Goal: Navigation & Orientation: Find specific page/section

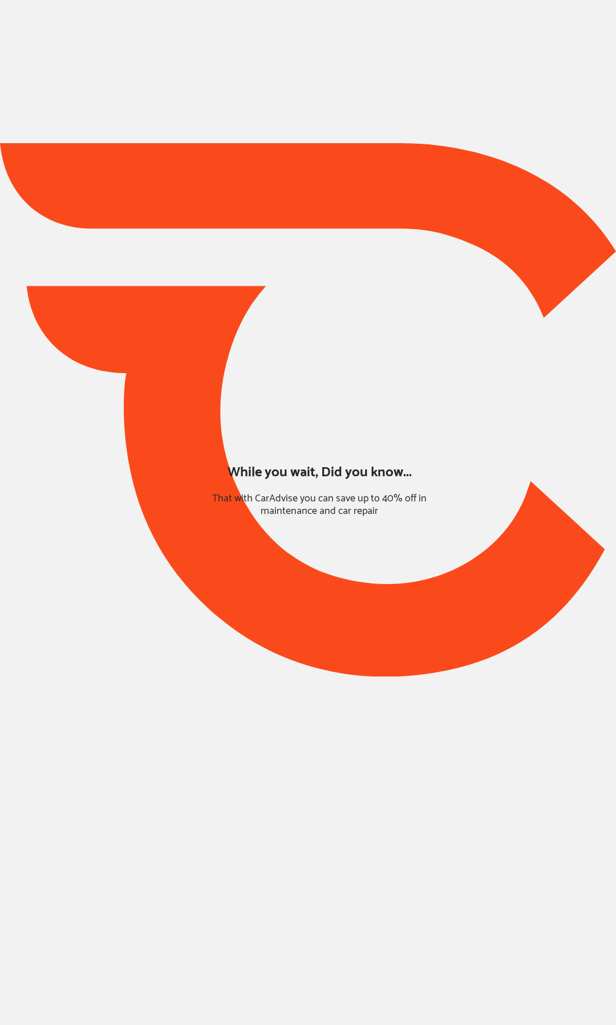
type input "*****"
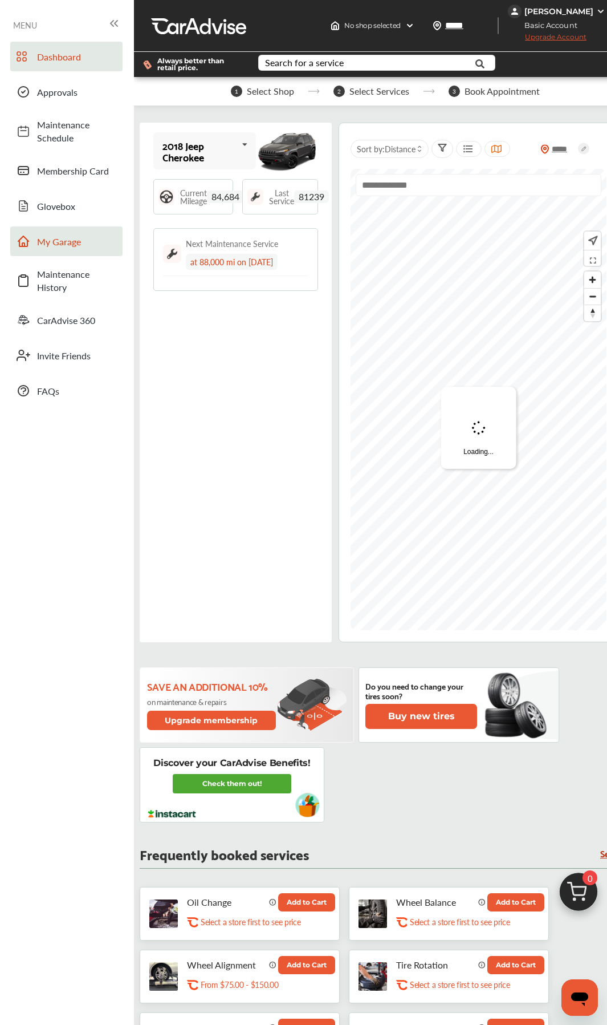
click at [51, 236] on span "My Garage" at bounding box center [77, 241] width 80 height 13
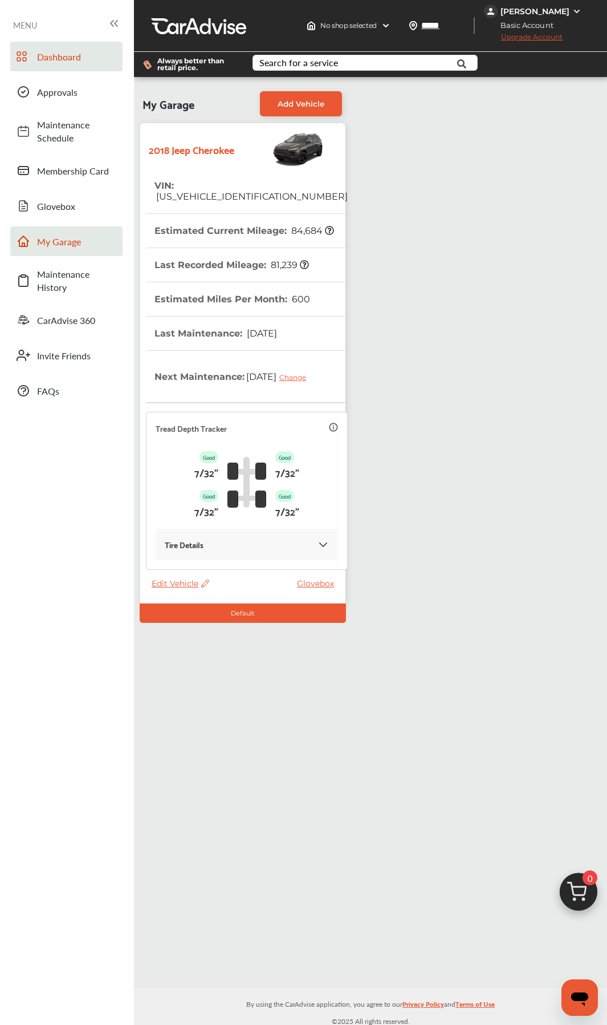
click at [64, 52] on span "Dashboard" at bounding box center [77, 56] width 80 height 13
